Goal: Information Seeking & Learning: Check status

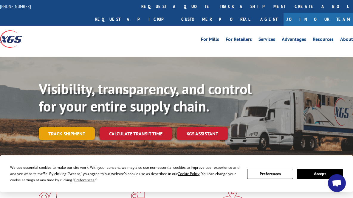
click at [56, 127] on link "Track shipment" at bounding box center [67, 133] width 56 height 13
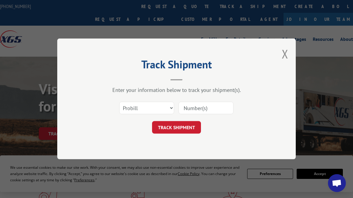
click at [214, 112] on input at bounding box center [206, 108] width 55 height 13
paste input "17689718"
type input "17689718"
click at [181, 122] on button "TRACK SHIPMENT" at bounding box center [176, 127] width 49 height 13
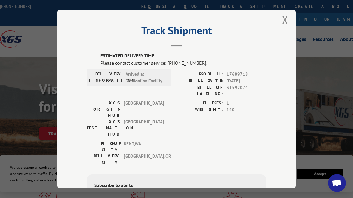
scroll to position [6, 0]
click at [284, 17] on button "Close modal" at bounding box center [285, 20] width 7 height 16
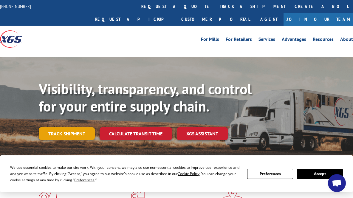
click at [65, 127] on link "Track shipment" at bounding box center [67, 133] width 56 height 13
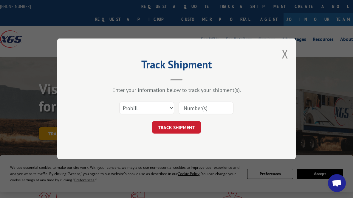
scroll to position [0, 0]
click at [208, 110] on input at bounding box center [206, 108] width 55 height 13
paste input "17692349"
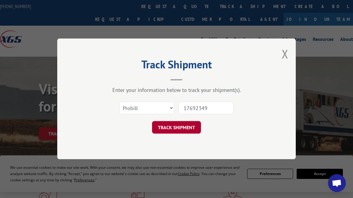
type input "17692349"
click at [180, 124] on button "TRACK SHIPMENT" at bounding box center [176, 127] width 49 height 13
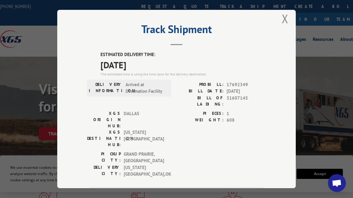
scroll to position [7, 0]
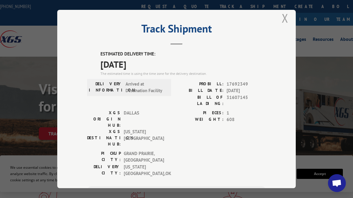
click at [285, 18] on button "Close modal" at bounding box center [285, 18] width 7 height 16
